Goal: Task Accomplishment & Management: Manage account settings

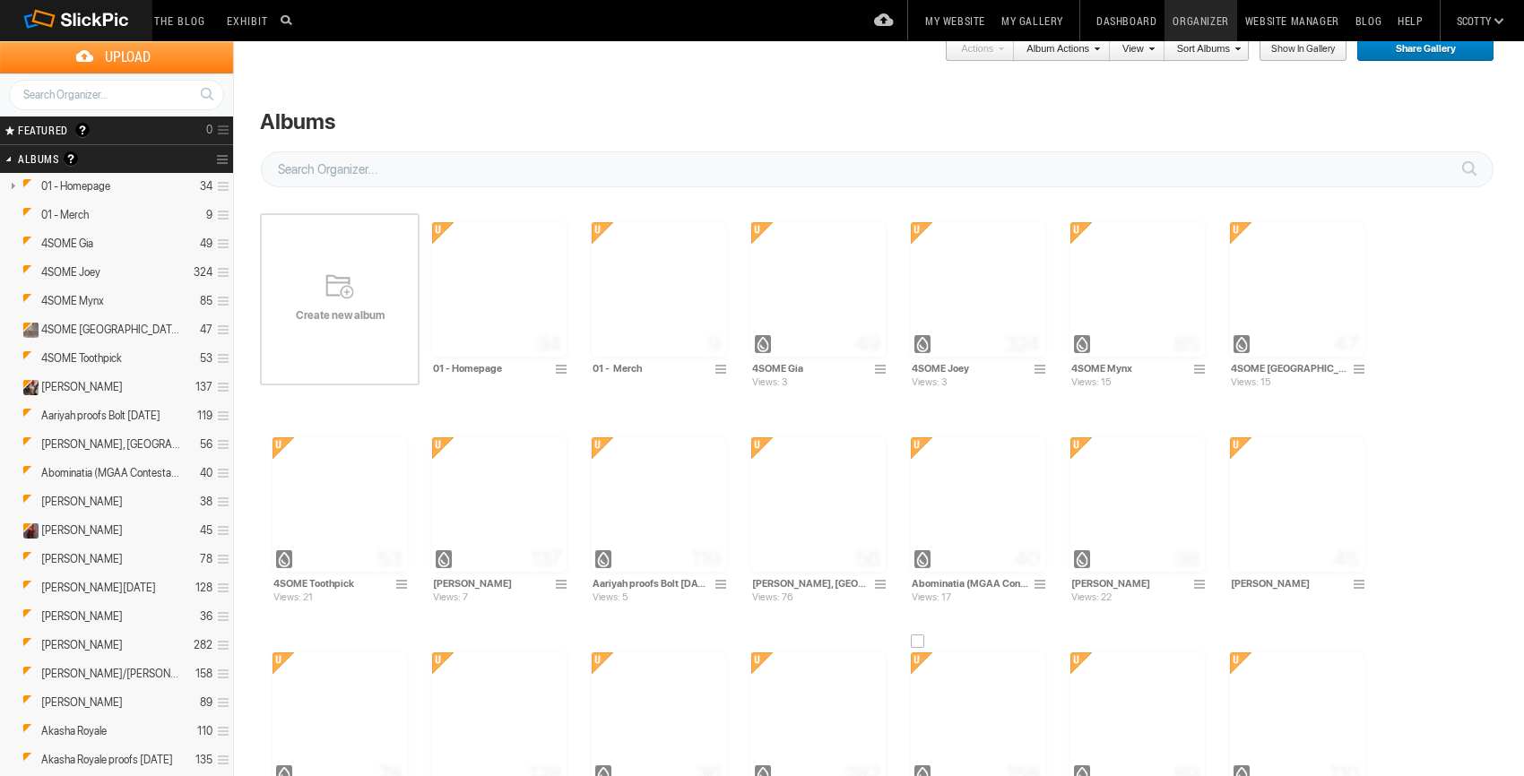
scroll to position [333, 0]
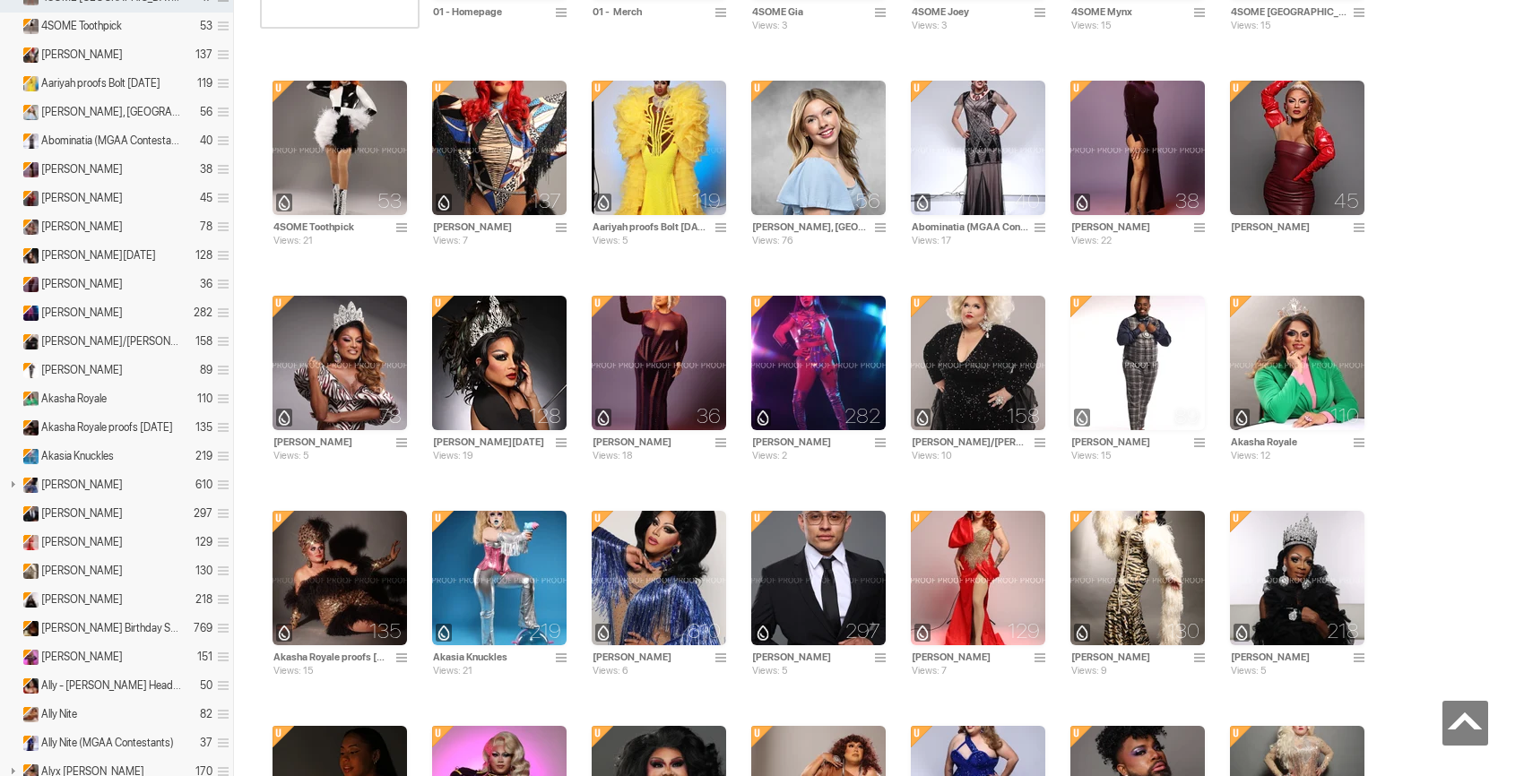
type input "January"
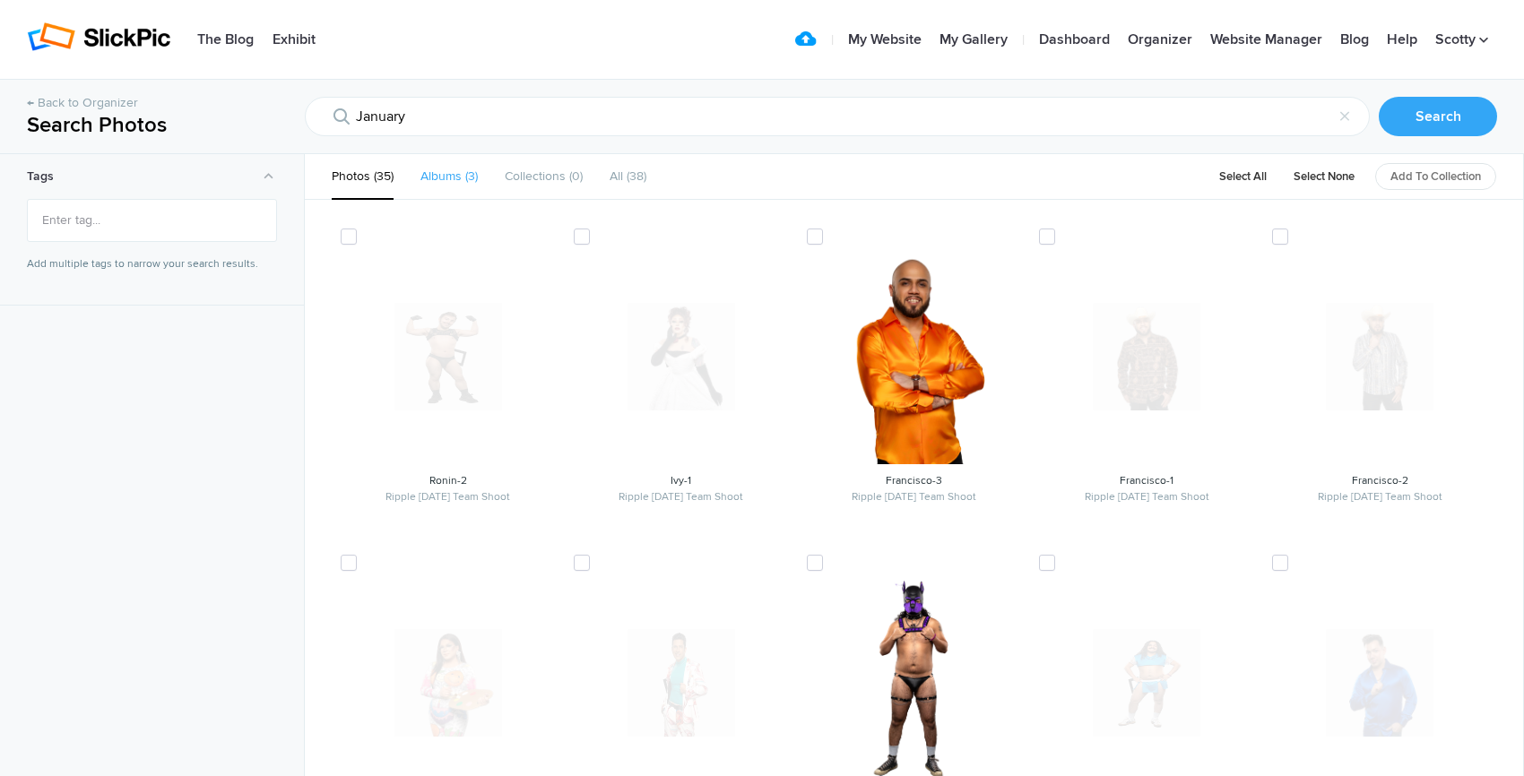
click at [444, 176] on b "Albums" at bounding box center [440, 175] width 41 height 15
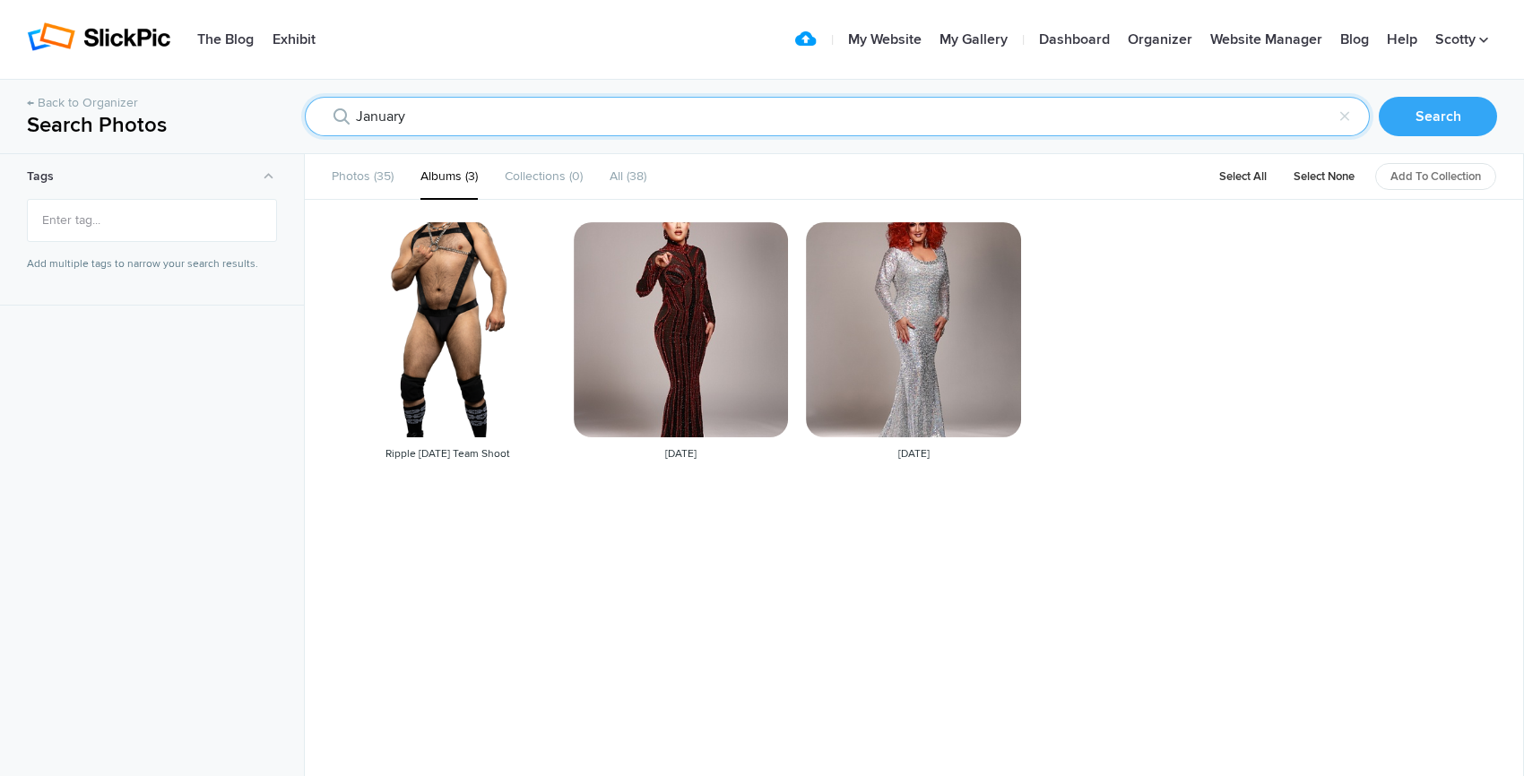
click at [441, 119] on input "January" at bounding box center [837, 116] width 1065 height 39
type input "[DATE]"
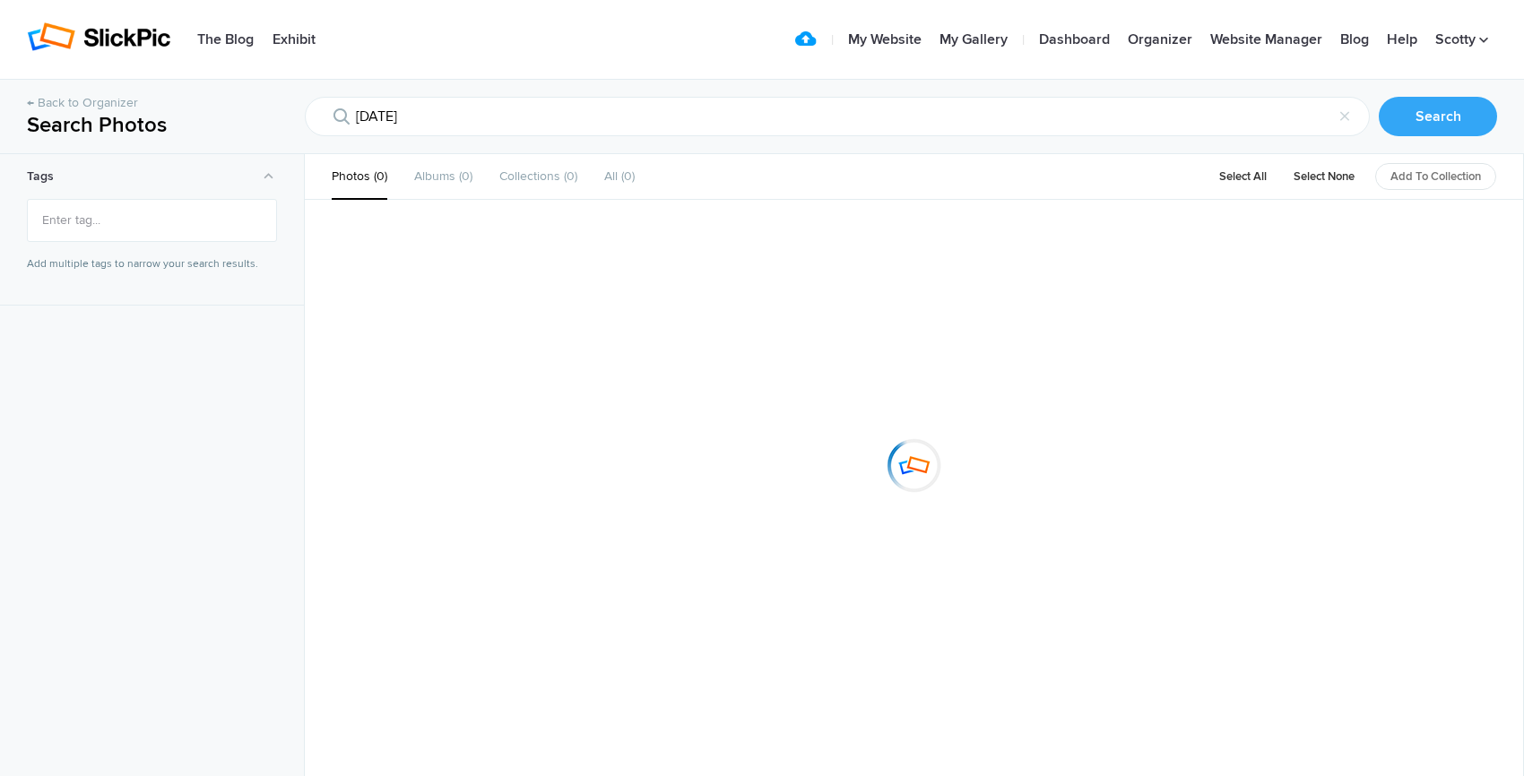
click at [472, 168] on ul "Photos 0 Albums 0 Collections 0 All 0" at bounding box center [483, 176] width 357 height 45
click at [457, 175] on span "0" at bounding box center [463, 175] width 17 height 15
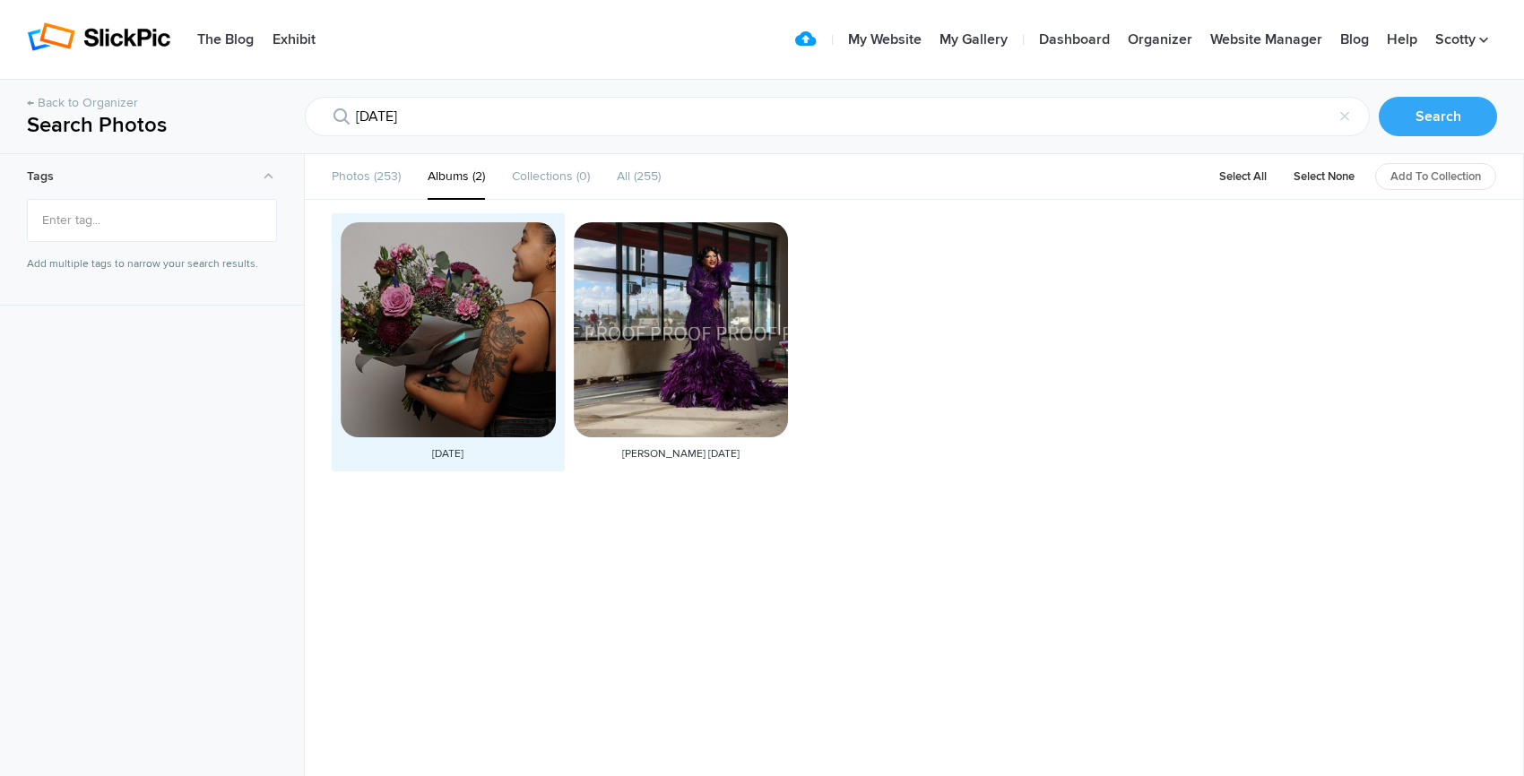
click at [468, 299] on div at bounding box center [448, 329] width 215 height 215
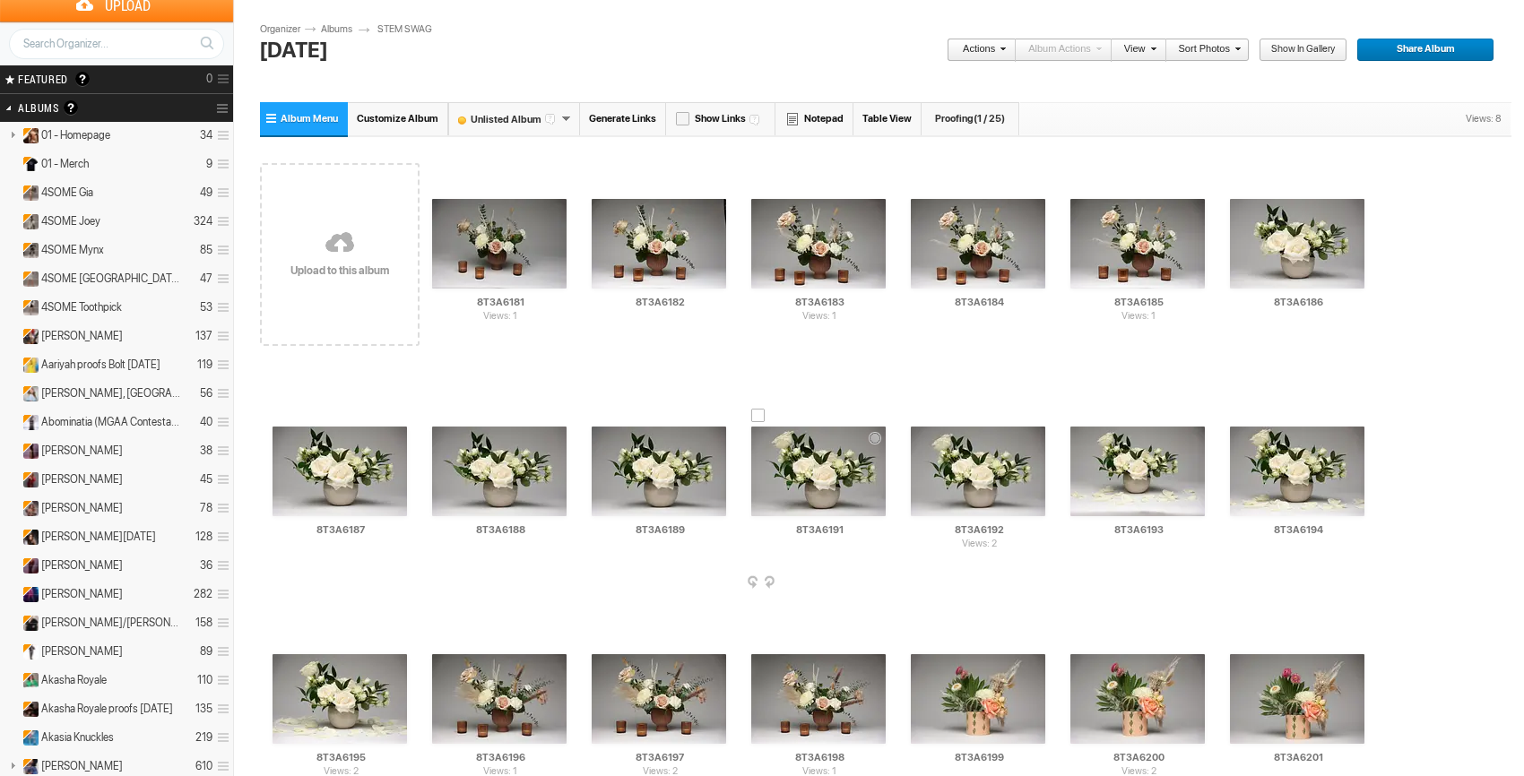
scroll to position [73, 0]
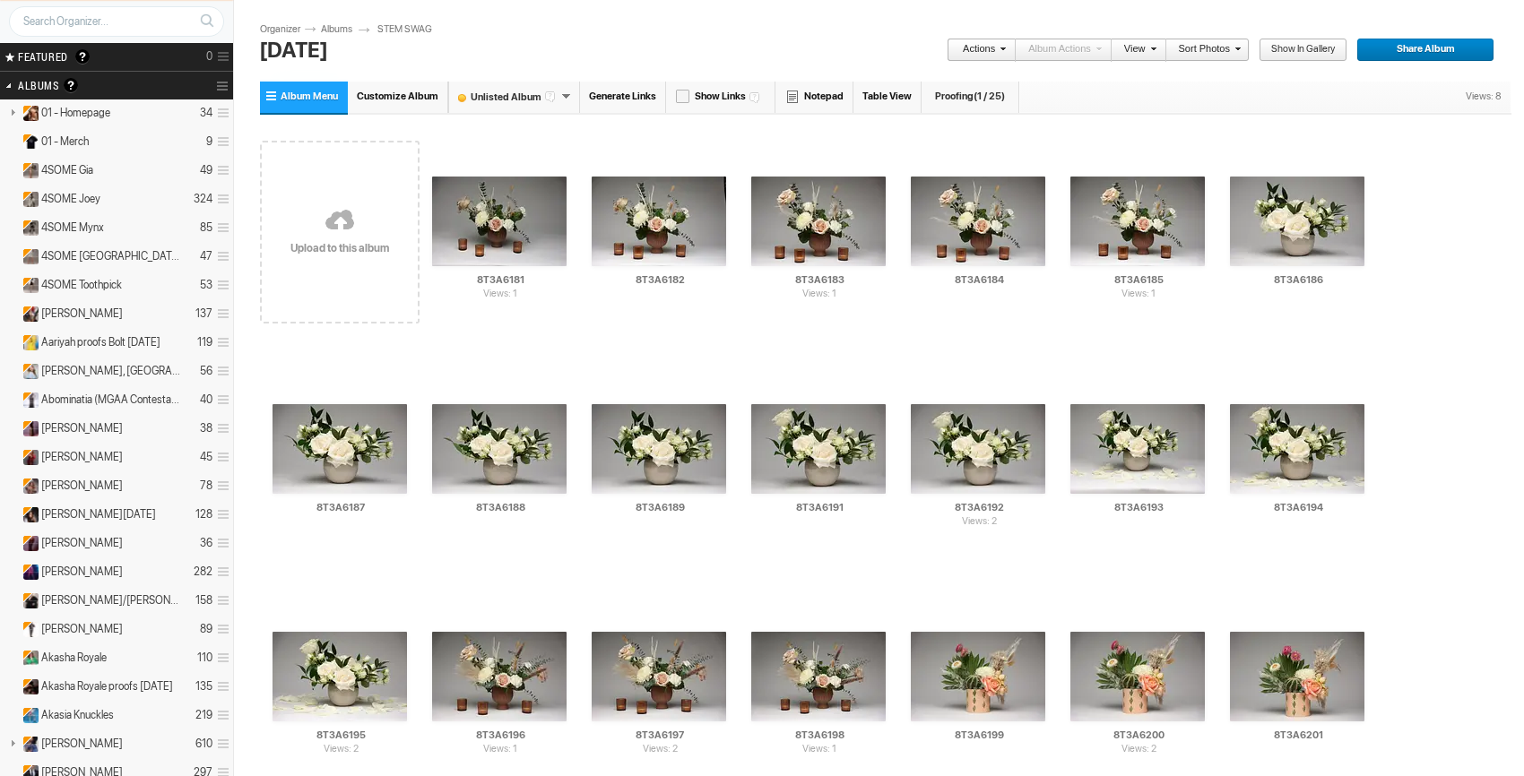
click at [967, 90] on link "Proofing (1 / 25)" at bounding box center [970, 96] width 98 height 33
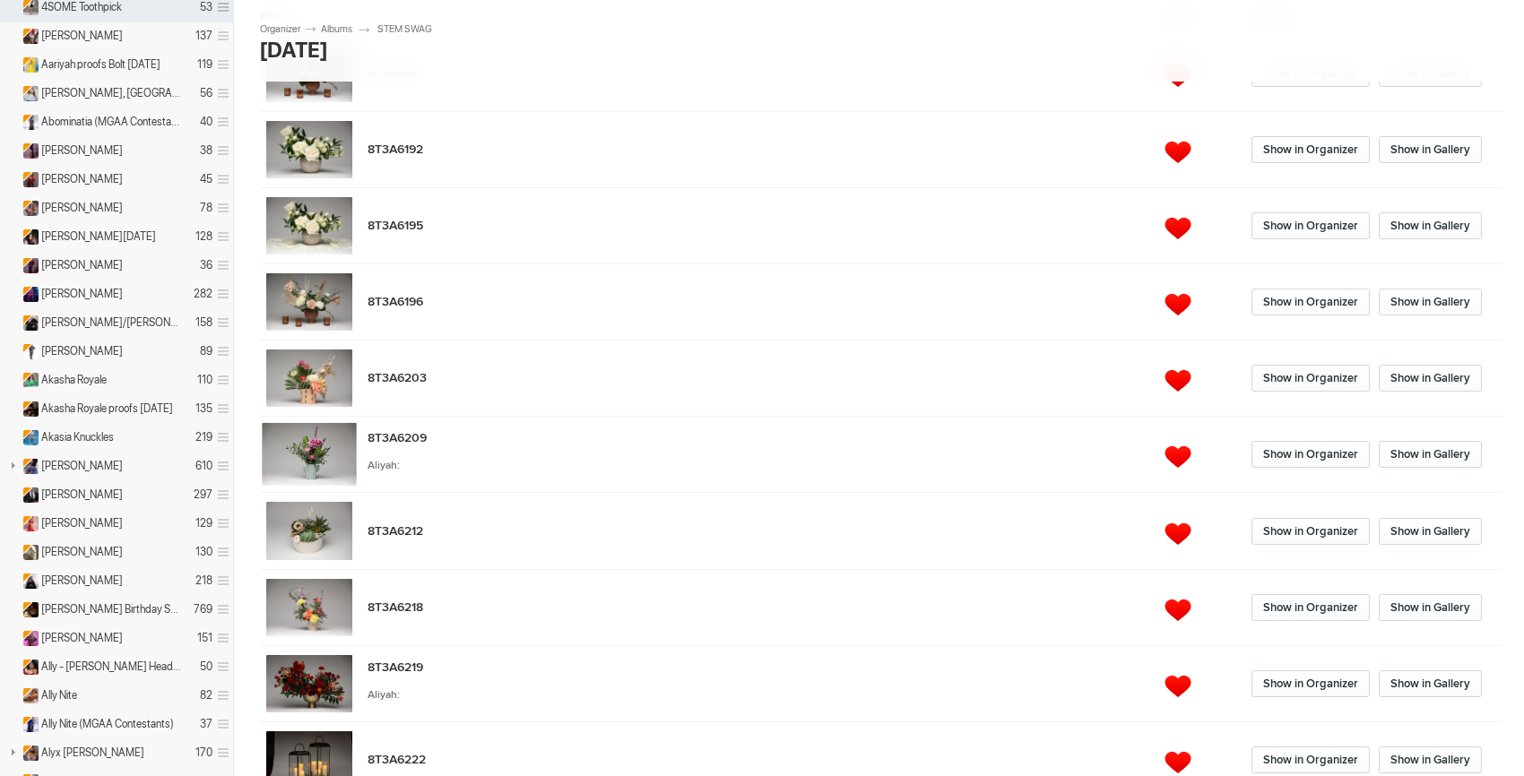
scroll to position [386, 0]
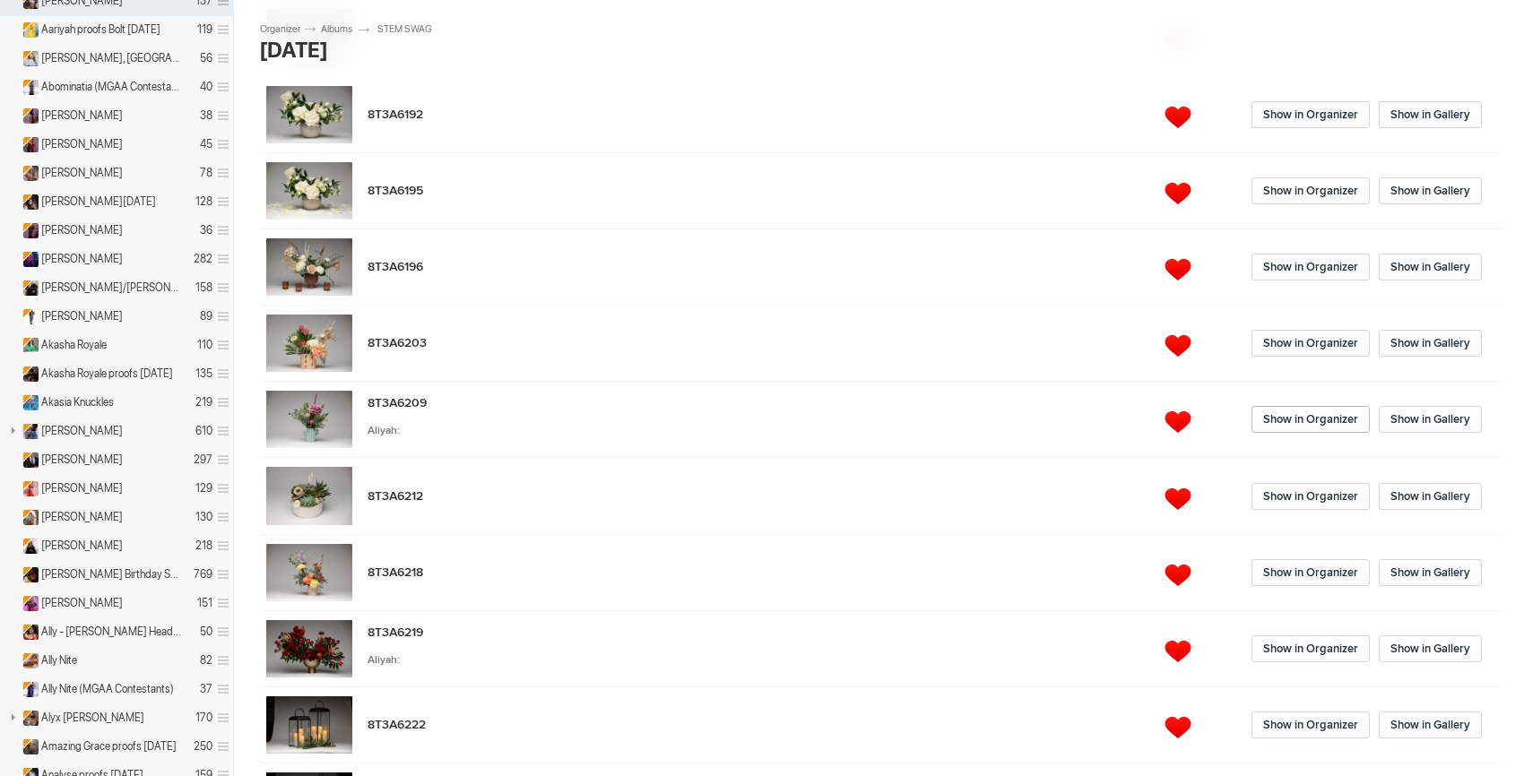
click at [1279, 427] on link "Show in Organizer" at bounding box center [1310, 419] width 118 height 27
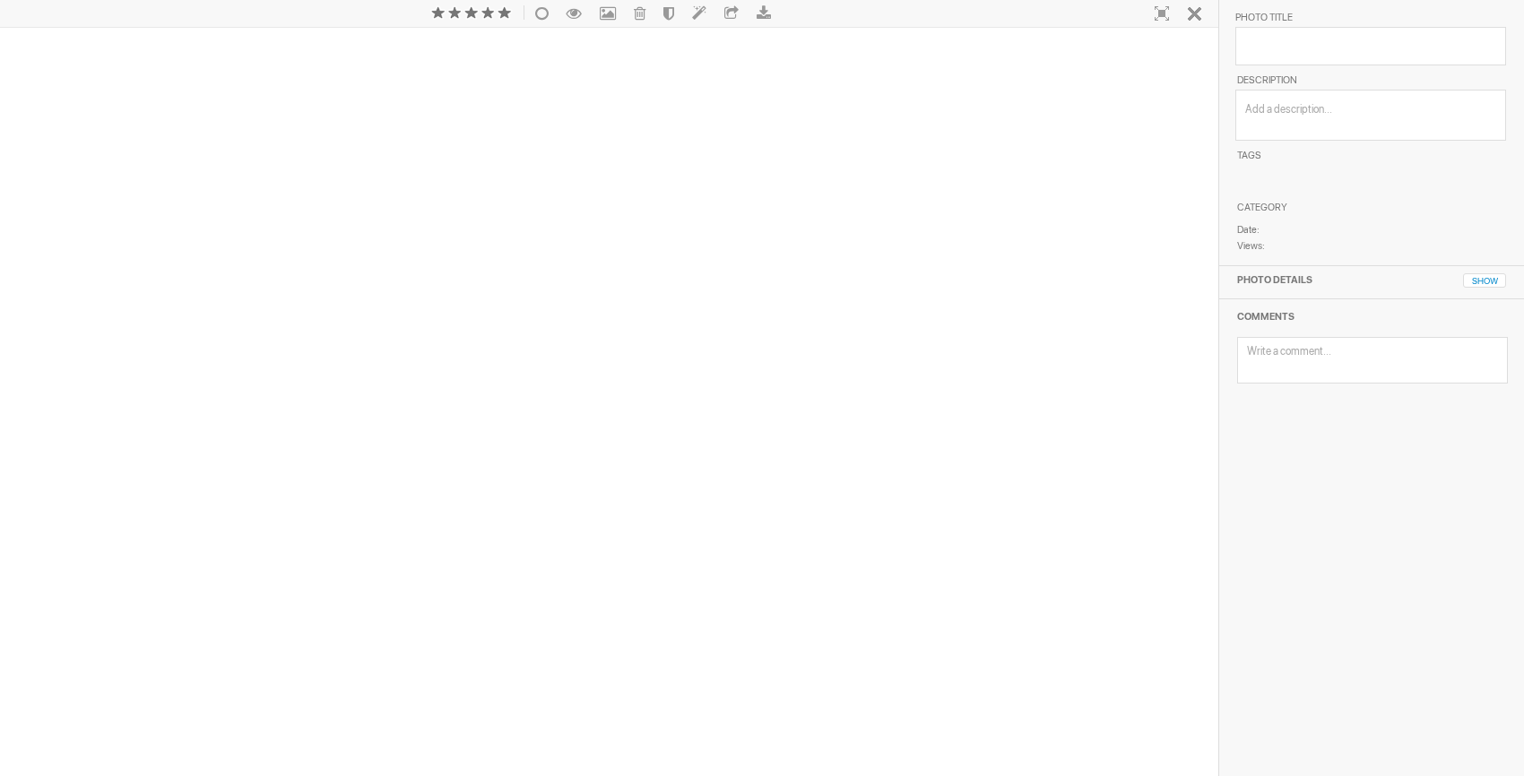
scroll to position [36, 0]
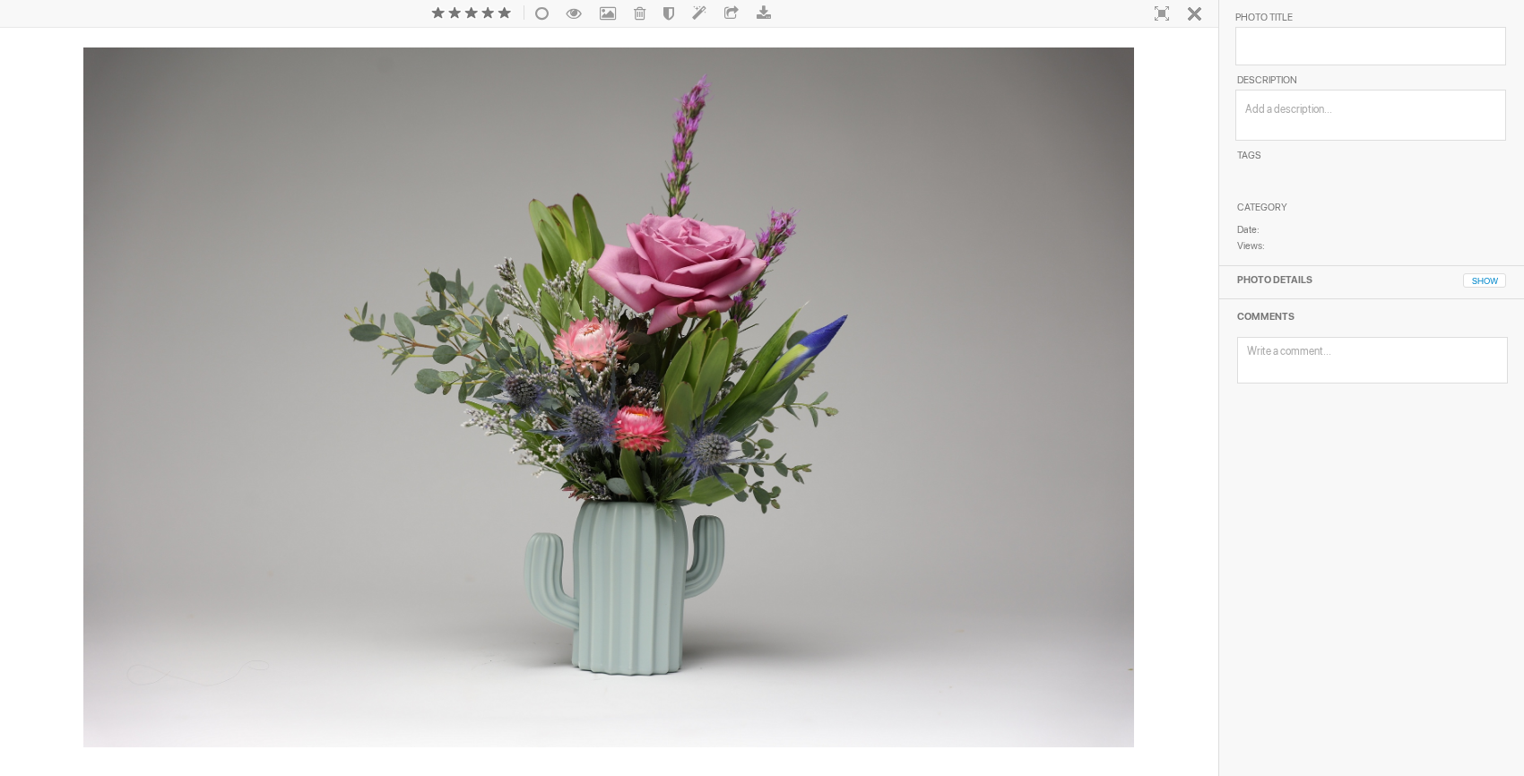
type textarea "8T3A6209"
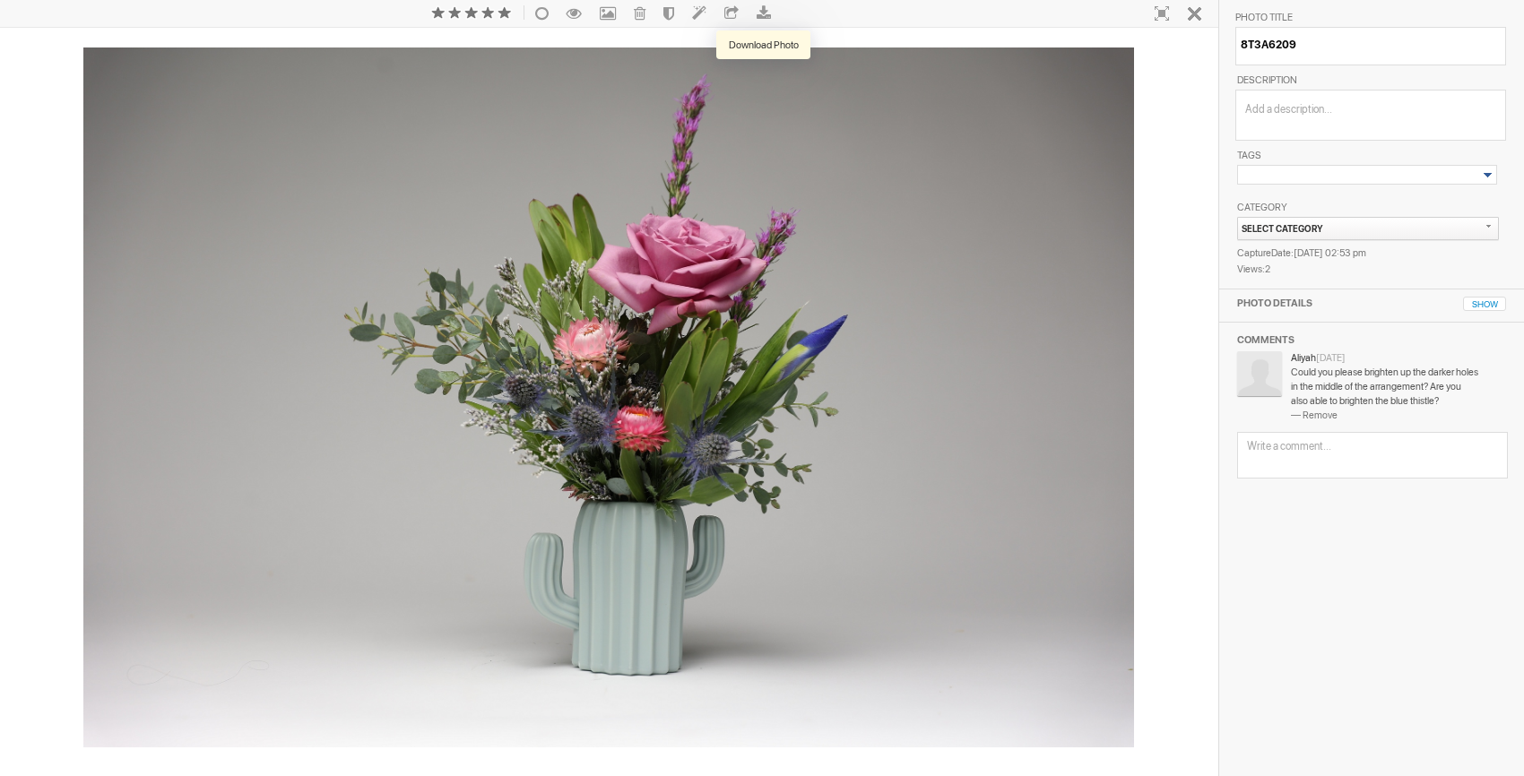
click at [765, 8] on span at bounding box center [763, 12] width 14 height 15
click at [759, 13] on span at bounding box center [763, 12] width 14 height 15
click at [1188, 17] on div at bounding box center [1198, 12] width 40 height 27
type input "[DATE]"
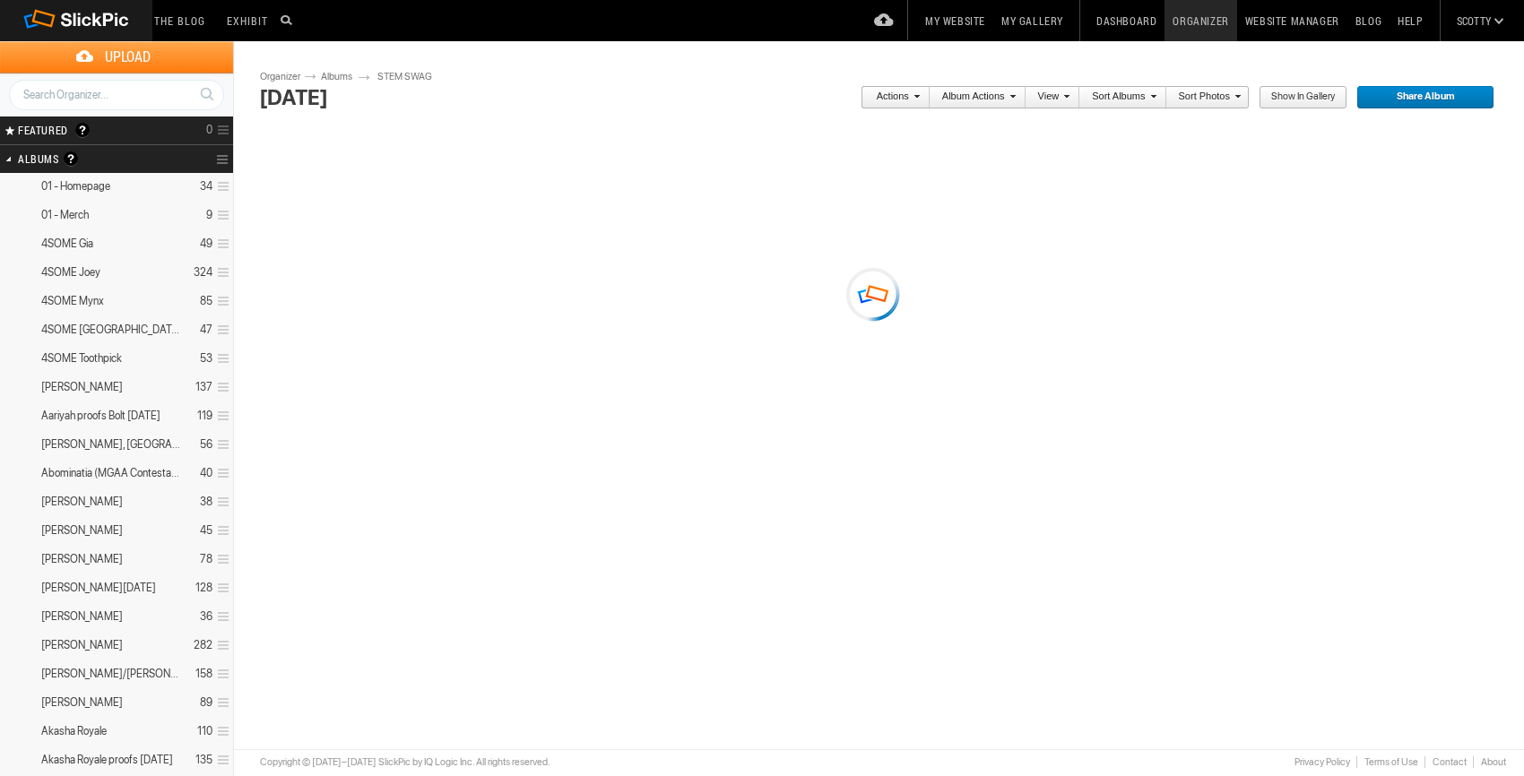
scroll to position [34, 0]
